Goal: Task Accomplishment & Management: Complete application form

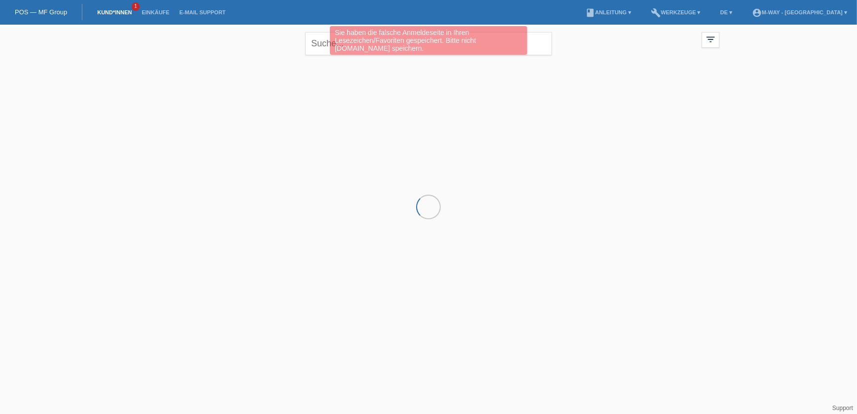
click at [113, 7] on li "Kund*innen 1" at bounding box center [114, 12] width 44 height 25
click at [114, 16] on li "Kund*innen 1" at bounding box center [114, 12] width 44 height 25
click at [115, 11] on link "Kund*innen" at bounding box center [114, 12] width 44 height 6
click at [44, 12] on link "POS — MF Group" at bounding box center [41, 11] width 52 height 7
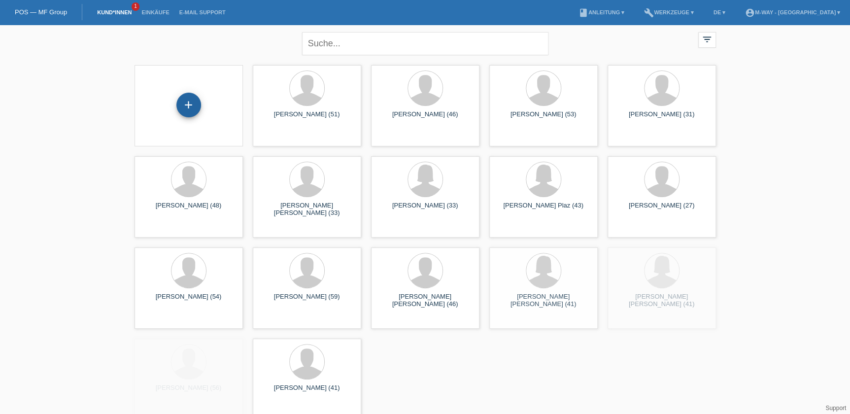
click at [189, 98] on div "+" at bounding box center [188, 105] width 25 height 25
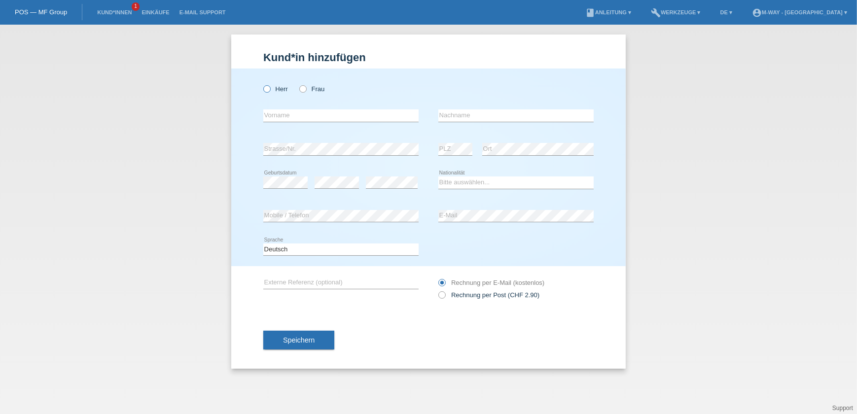
click at [271, 86] on label "Herr" at bounding box center [275, 88] width 25 height 7
click at [270, 86] on input "Herr" at bounding box center [266, 88] width 6 height 6
radio input "true"
click at [308, 86] on label "Frau" at bounding box center [311, 88] width 25 height 7
click at [306, 86] on input "Frau" at bounding box center [302, 88] width 6 height 6
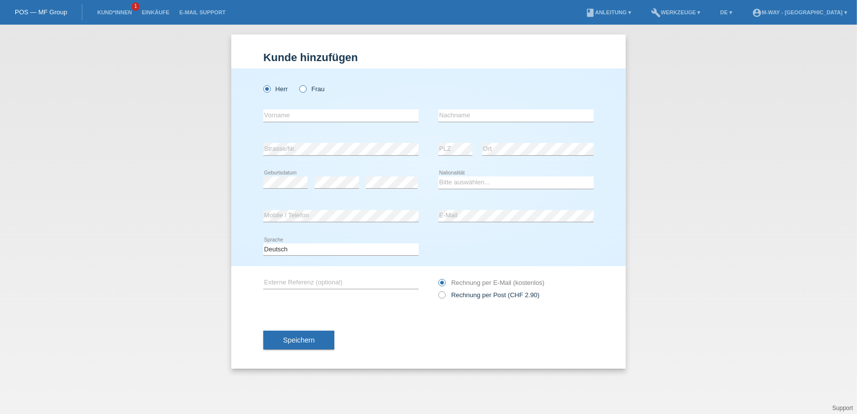
radio input "true"
click at [316, 112] on input "text" at bounding box center [340, 115] width 155 height 12
click at [43, 8] on link "POS — MF Group" at bounding box center [41, 11] width 52 height 7
